Goal: Task Accomplishment & Management: Use online tool/utility

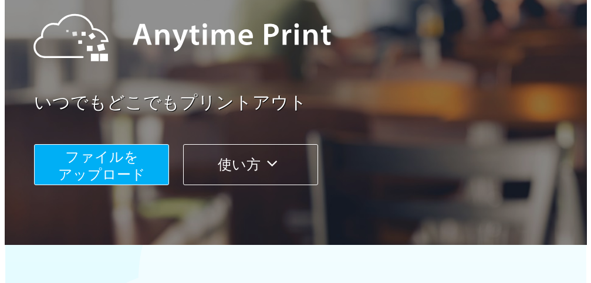
scroll to position [139, 0]
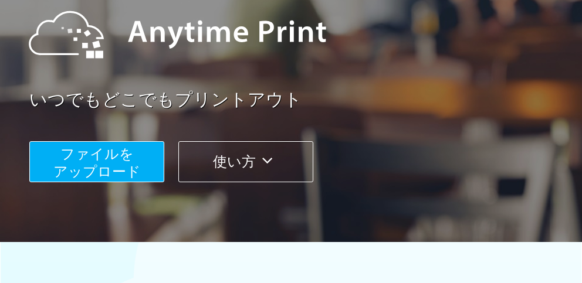
click at [110, 167] on span "ファイルを ​​アップロード" at bounding box center [96, 162] width 87 height 33
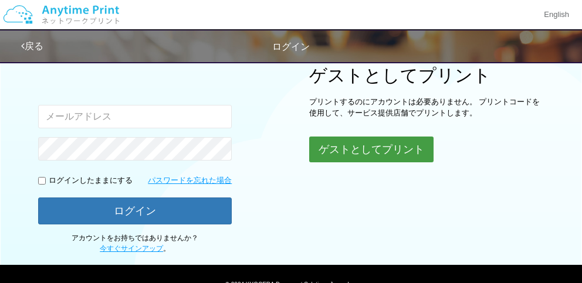
click at [377, 143] on button "ゲストとしてプリント" at bounding box center [371, 150] width 124 height 26
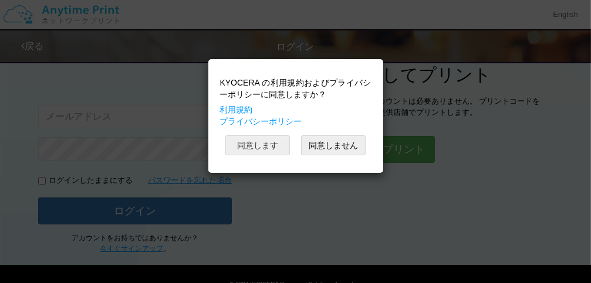
click at [260, 151] on button "同意します" at bounding box center [257, 145] width 65 height 20
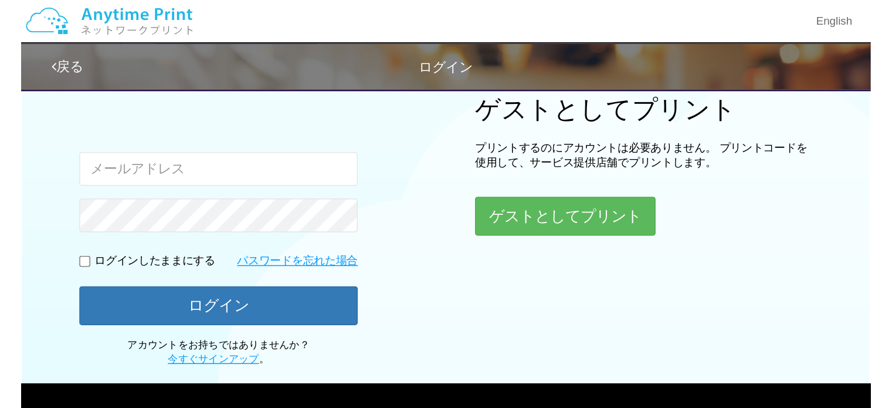
scroll to position [139, 0]
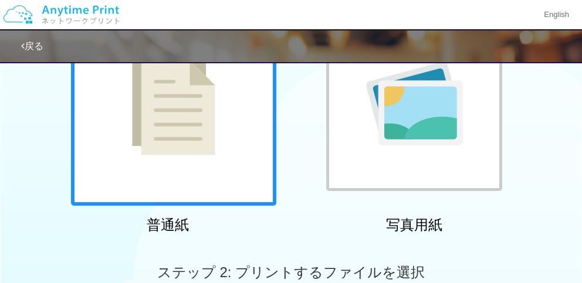
click at [221, 151] on div at bounding box center [173, 103] width 205 height 205
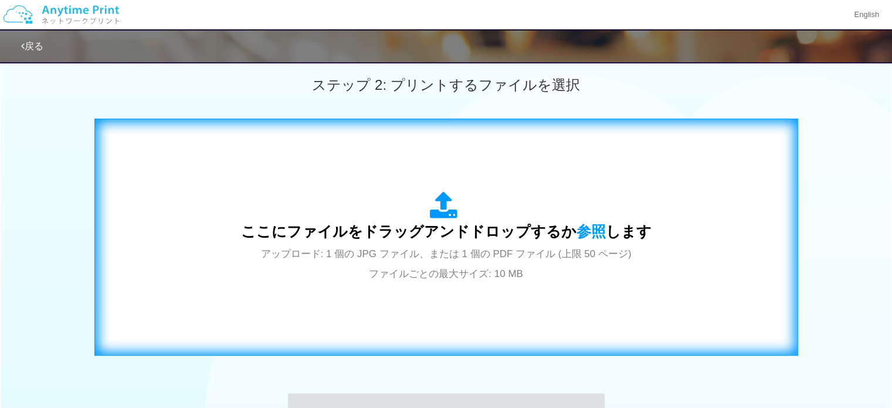
scroll to position [329, 0]
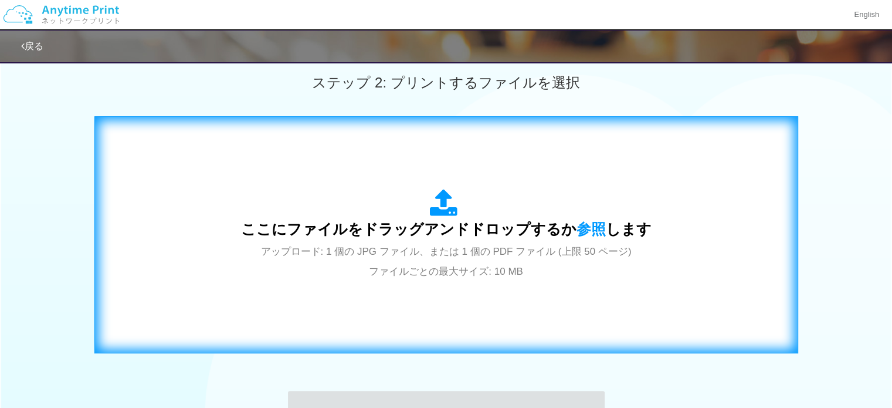
click at [502, 256] on span "アップロード: 1 個の JPG ファイル、または 1 個の PDF ファイル (上限 50 ページ) ファイルごとの最大サイズ: 10 MB" at bounding box center [446, 261] width 371 height 31
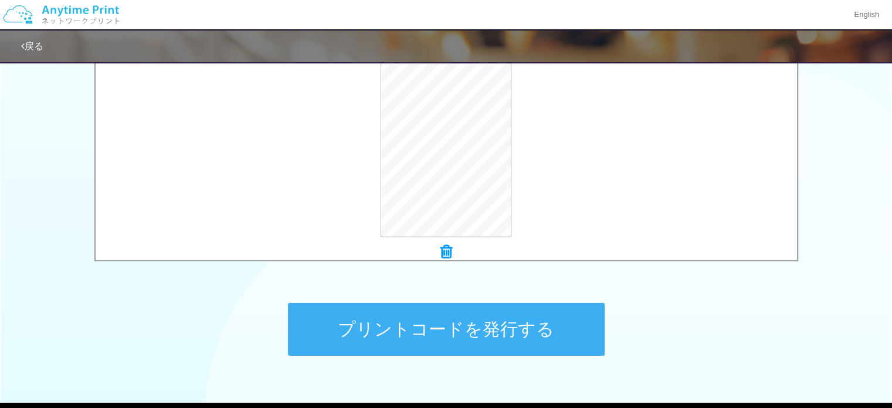
scroll to position [484, 0]
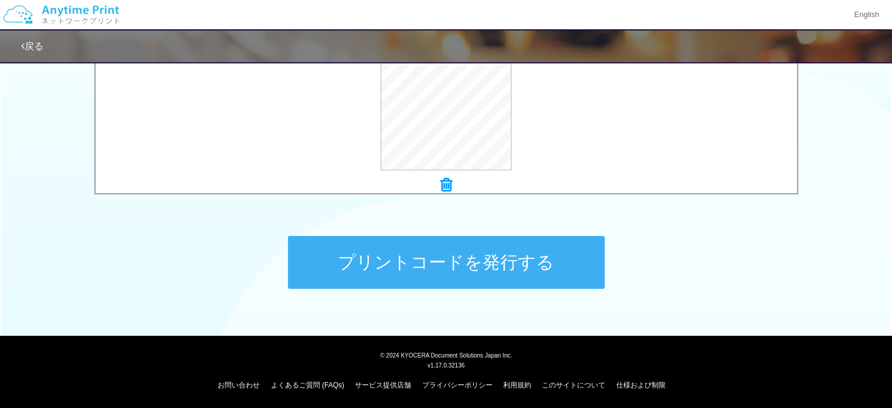
click at [527, 262] on button "プリントコードを発行する" at bounding box center [446, 262] width 317 height 53
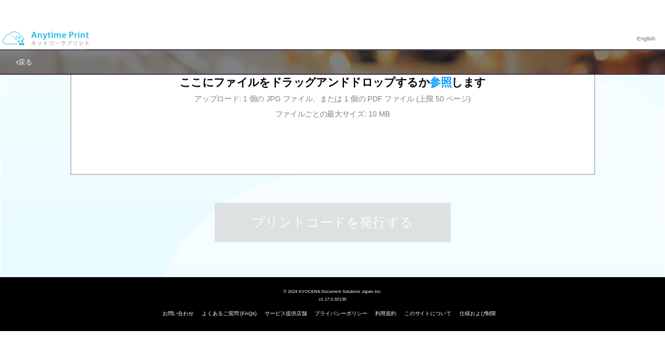
scroll to position [0, 0]
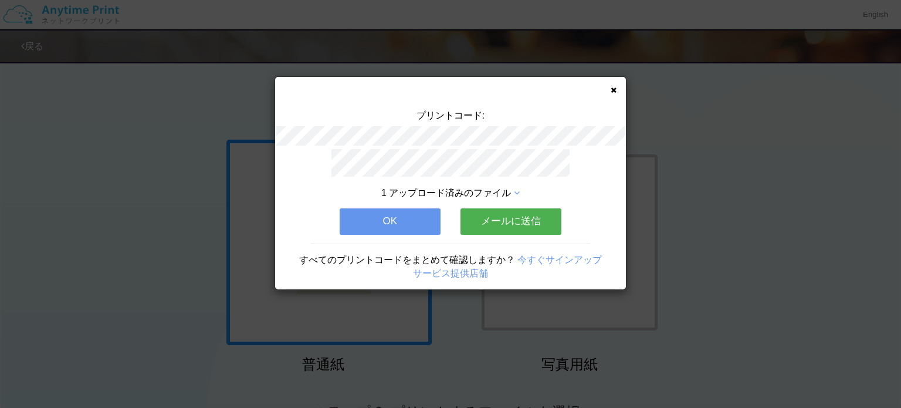
drag, startPoint x: 615, startPoint y: 89, endPoint x: 629, endPoint y: 70, distance: 23.0
click at [581, 88] on icon at bounding box center [614, 90] width 6 height 8
